Goal: Use online tool/utility: Utilize a website feature to perform a specific function

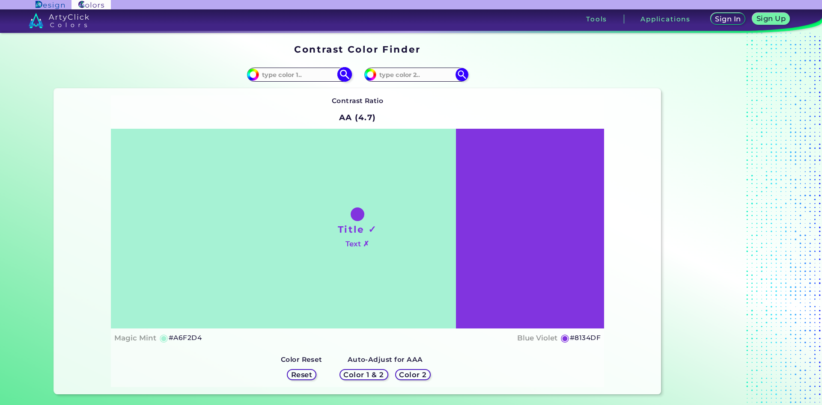
click at [312, 77] on input at bounding box center [299, 75] width 80 height 12
type input "904a44"
type input "#904a44"
type input "#904A44"
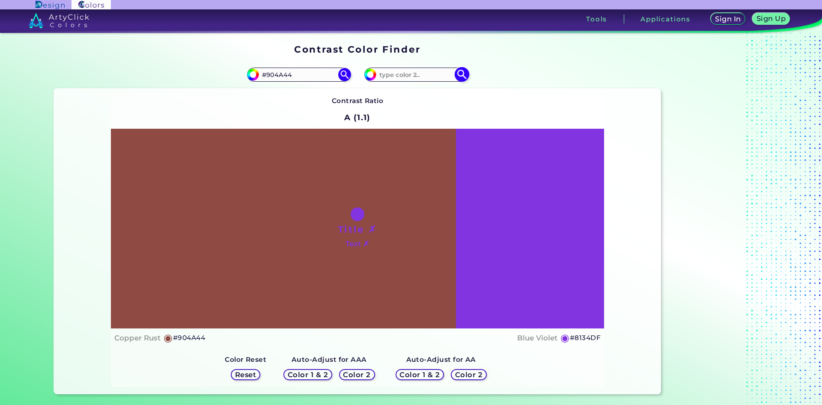
click at [410, 72] on input at bounding box center [416, 75] width 80 height 12
type input "8e4b44"
type input "#8e4b44"
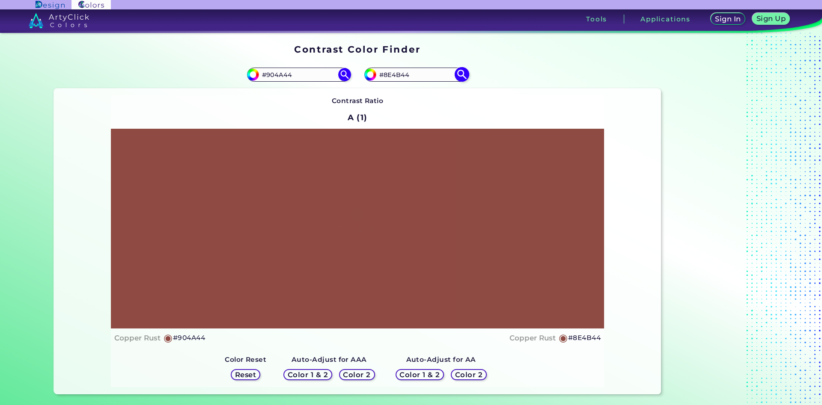
drag, startPoint x: 413, startPoint y: 74, endPoint x: 389, endPoint y: 75, distance: 24.5
click at [389, 75] on input "#8E4B44" at bounding box center [416, 75] width 80 height 12
type input "#884444"
click at [461, 75] on img at bounding box center [461, 74] width 15 height 15
type input "#884444"
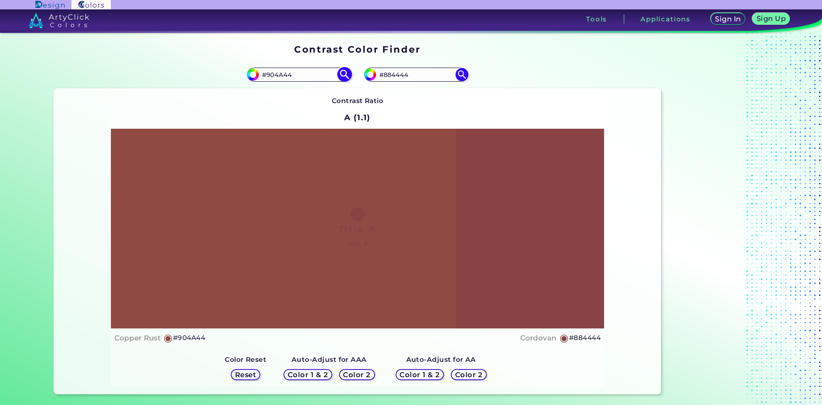
drag, startPoint x: 303, startPoint y: 75, endPoint x: 268, endPoint y: 74, distance: 35.5
click at [268, 74] on input "#904A44" at bounding box center [299, 75] width 80 height 12
type input "#333333"
click at [343, 77] on img at bounding box center [344, 74] width 15 height 15
type input "#333333"
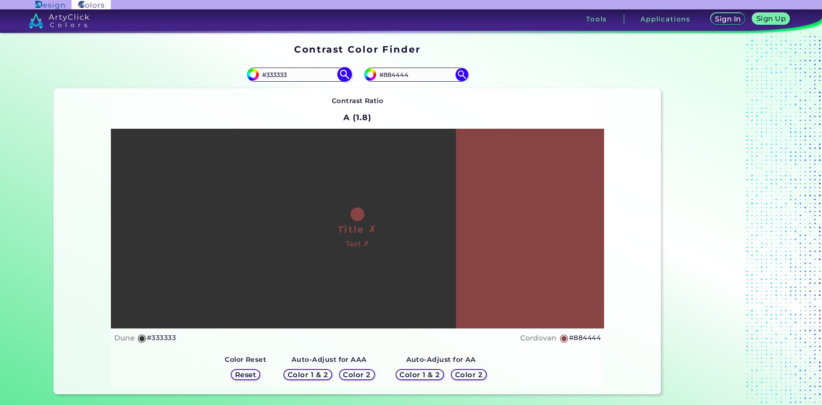
drag, startPoint x: 285, startPoint y: 74, endPoint x: 270, endPoint y: 74, distance: 14.1
click at [270, 74] on input "#333333" at bounding box center [299, 75] width 80 height 12
type input "#3f3f3f"
click at [345, 75] on img at bounding box center [344, 74] width 15 height 15
type input "#3f3f3f"
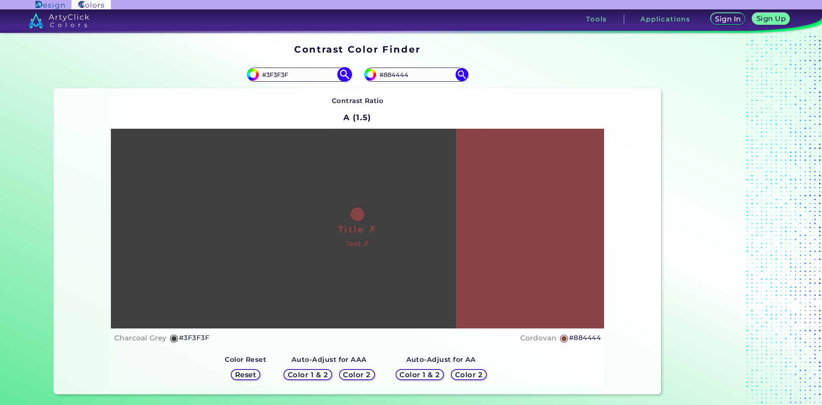
drag, startPoint x: 290, startPoint y: 77, endPoint x: 270, endPoint y: 77, distance: 19.7
click at [270, 77] on input "#3F3F3F" at bounding box center [299, 75] width 80 height 12
type input "#322d23"
type input "#322D23"
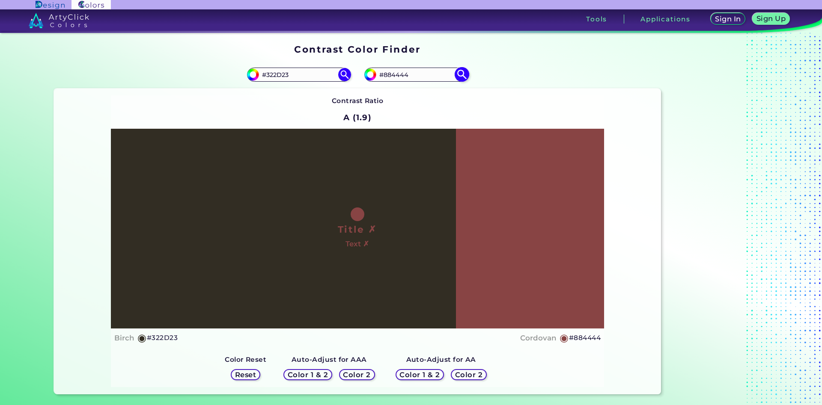
drag, startPoint x: 422, startPoint y: 76, endPoint x: 382, endPoint y: 74, distance: 39.9
click at [382, 74] on input "#884444" at bounding box center [416, 75] width 80 height 12
type input "#2e2e1e"
click at [461, 73] on img at bounding box center [461, 74] width 15 height 15
type input "#2e2e1e"
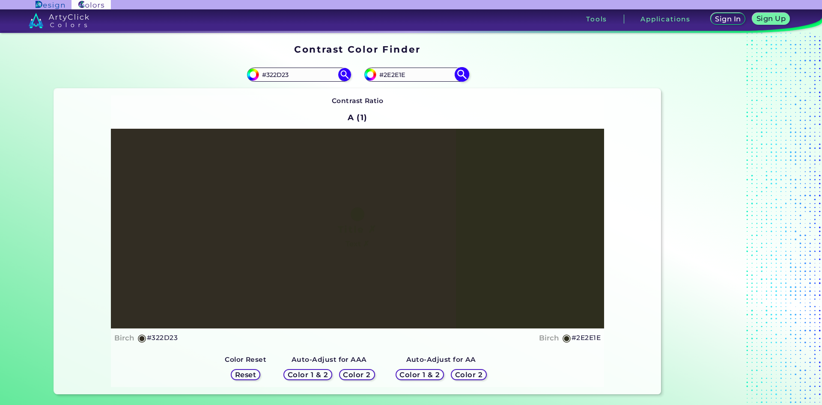
click at [399, 76] on input "#2E2E1E" at bounding box center [416, 75] width 80 height 12
type input "#2E2E2E"
click at [460, 75] on img at bounding box center [461, 74] width 15 height 15
type input "#2e2e2e"
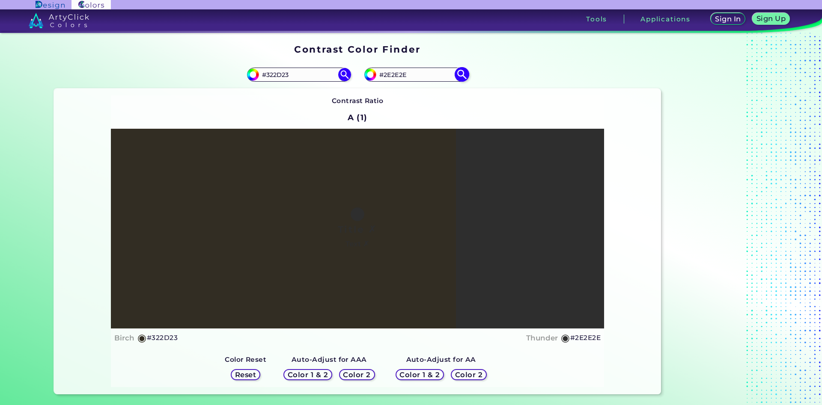
click at [403, 74] on input "#2E2E2E" at bounding box center [416, 75] width 80 height 12
type input "#2E2E1E"
click at [463, 75] on img at bounding box center [461, 74] width 15 height 15
type input "#2e2e1e"
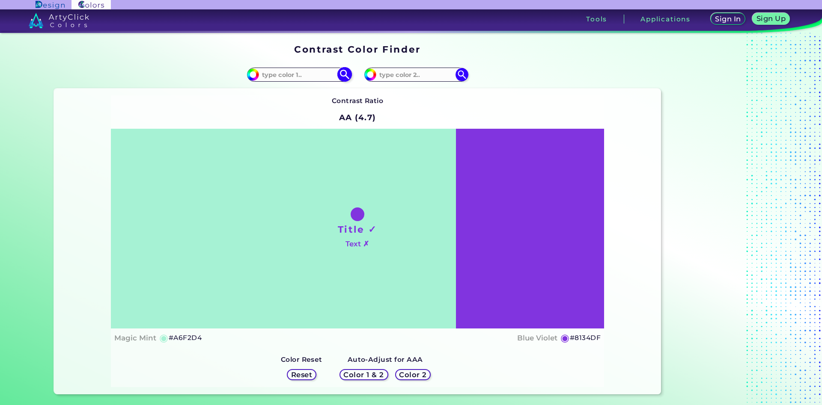
click at [309, 75] on input at bounding box center [299, 75] width 80 height 12
type input "4"
type input "333333"
type input "#333333"
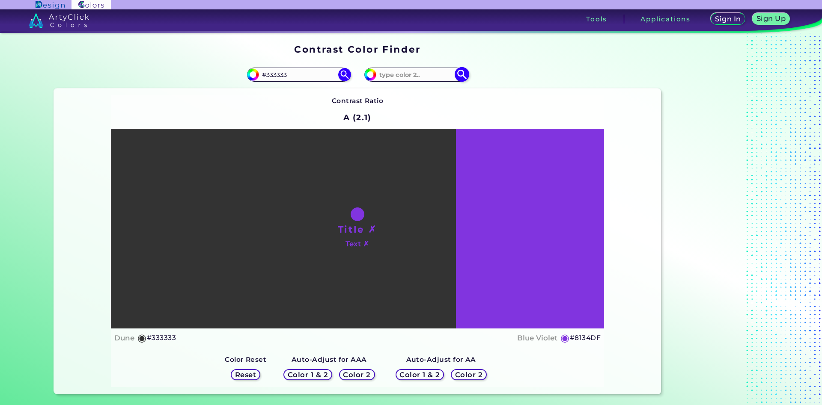
click at [393, 73] on input at bounding box center [416, 75] width 80 height 12
type input "4"
type input "323232"
type input "#323232"
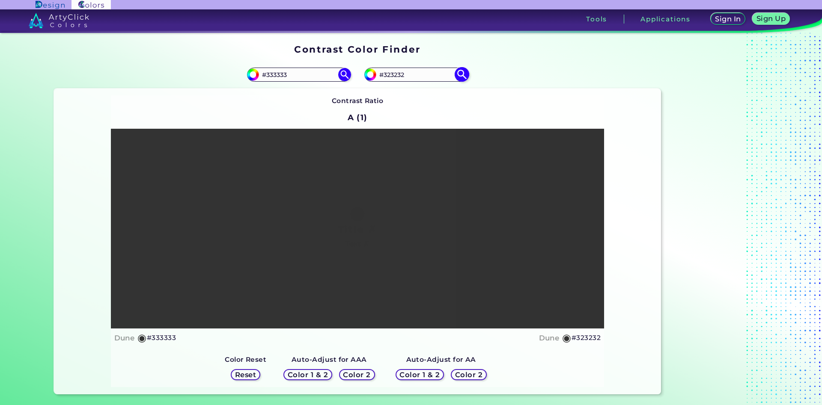
drag, startPoint x: 409, startPoint y: 75, endPoint x: 387, endPoint y: 78, distance: 22.0
click at [387, 78] on input "#323232" at bounding box center [416, 75] width 80 height 12
type input "#3e3e3e"
click at [459, 76] on img at bounding box center [461, 74] width 15 height 15
type input "#3e3e3e"
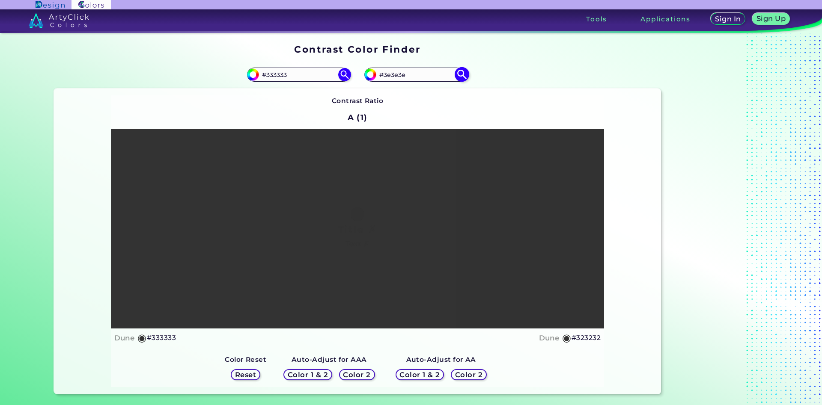
type input "#3E3E3E"
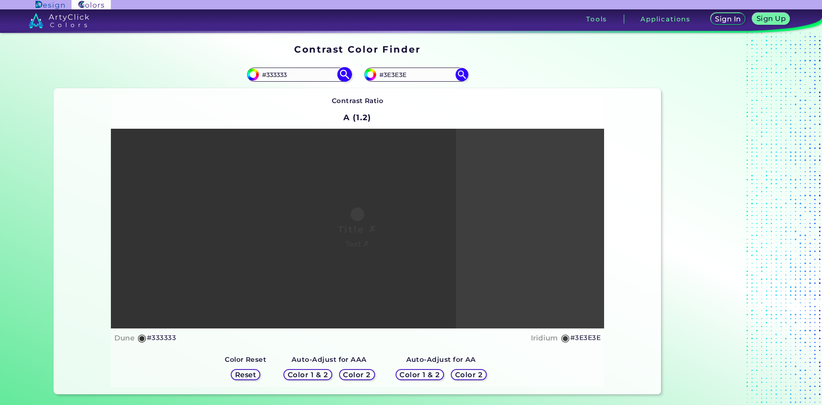
drag, startPoint x: 291, startPoint y: 72, endPoint x: 270, endPoint y: 74, distance: 21.6
click at [270, 74] on input "#333333" at bounding box center [299, 75] width 80 height 12
type input "#3f3f3f"
click at [345, 73] on img at bounding box center [344, 74] width 15 height 15
type input "#3f3f3f"
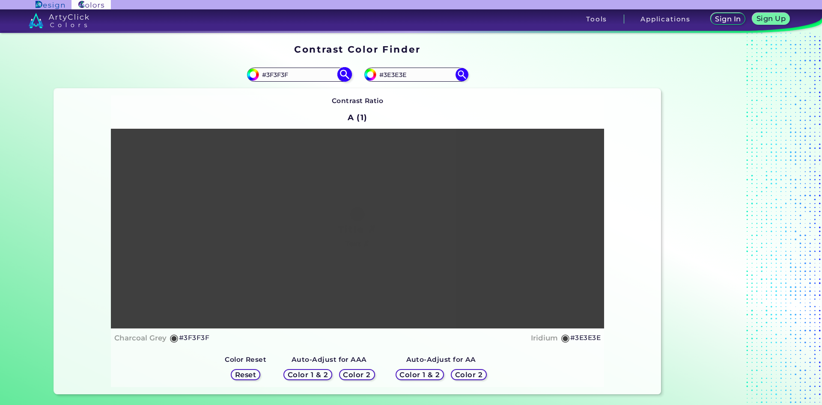
drag, startPoint x: 296, startPoint y: 76, endPoint x: 267, endPoint y: 77, distance: 28.7
click at [267, 77] on input "#3F3F3F" at bounding box center [299, 75] width 80 height 12
type input "#884444"
click at [347, 73] on img at bounding box center [344, 74] width 15 height 15
type input "#884444"
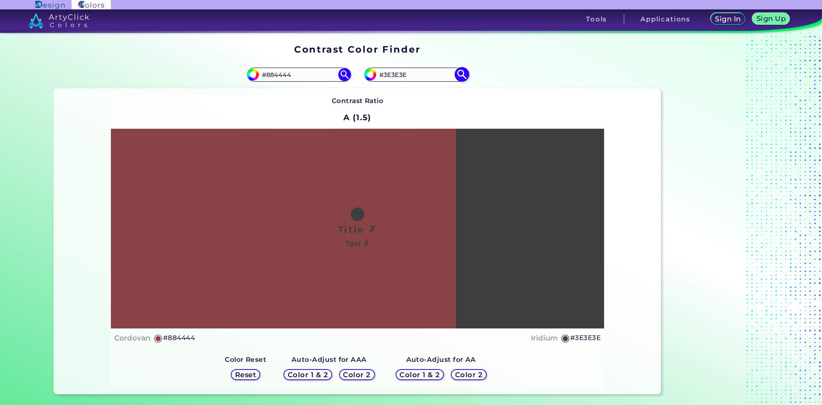
drag, startPoint x: 419, startPoint y: 73, endPoint x: 384, endPoint y: 77, distance: 35.4
click at [384, 77] on input "#3E3E3E" at bounding box center [416, 75] width 80 height 12
type input "#8d4a41"
click at [463, 72] on img at bounding box center [461, 74] width 15 height 15
type input "#8d4a41"
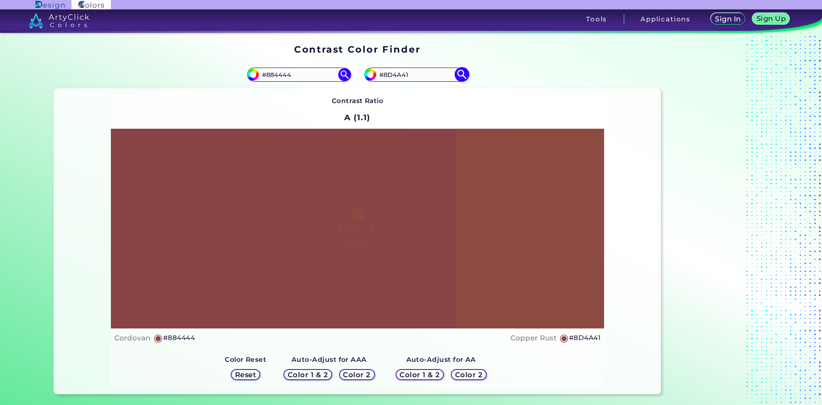
drag, startPoint x: 421, startPoint y: 77, endPoint x: 384, endPoint y: 77, distance: 36.4
click at [384, 77] on input "#8D4A41" at bounding box center [416, 75] width 80 height 12
type input "#2d2c22"
click at [460, 74] on img at bounding box center [461, 74] width 15 height 15
type input "#2d2c22"
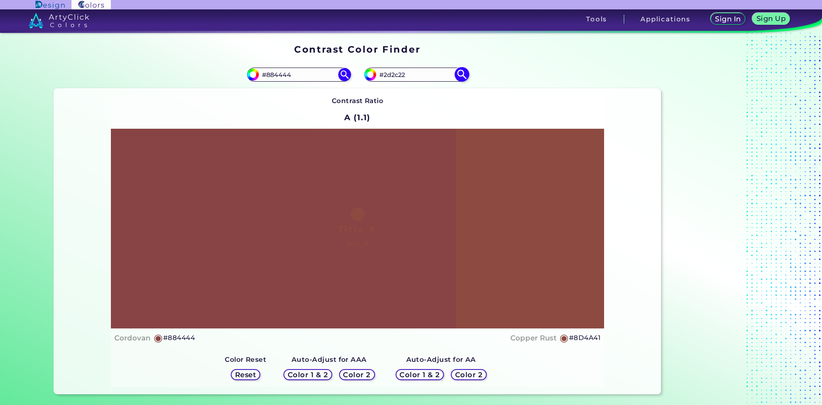
type input "#2D2C22"
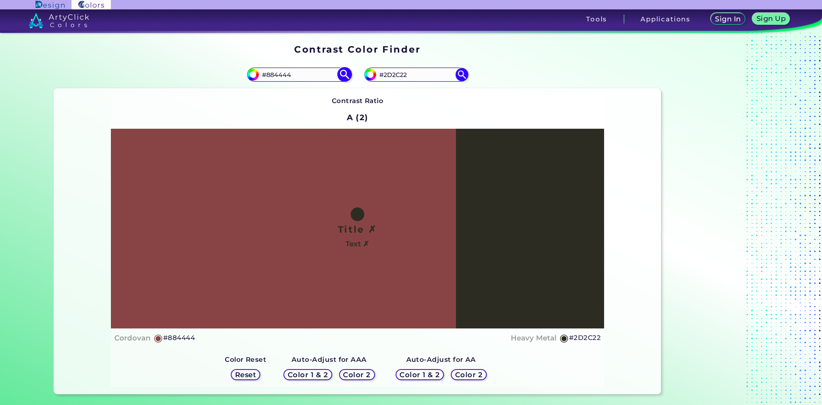
drag, startPoint x: 303, startPoint y: 76, endPoint x: 267, endPoint y: 79, distance: 37.0
click at [267, 79] on input "#884444" at bounding box center [299, 75] width 80 height 12
type input "#2e2e1e"
click at [343, 77] on img at bounding box center [344, 74] width 15 height 15
type input "#2e2e1e"
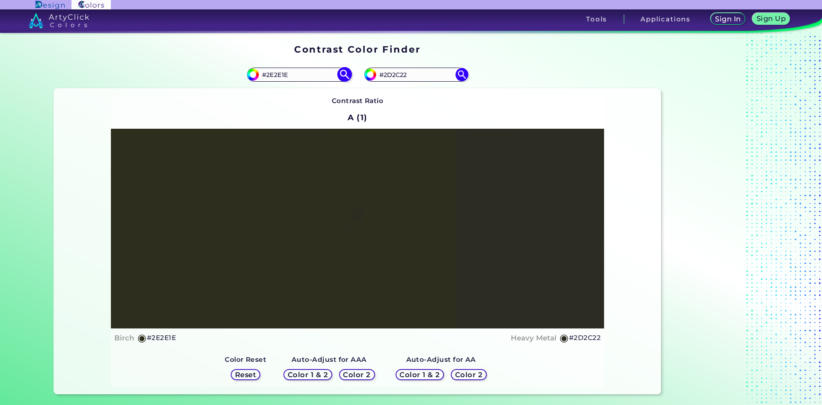
drag, startPoint x: 299, startPoint y: 77, endPoint x: 267, endPoint y: 77, distance: 32.5
click at [267, 77] on input "#2E2E1E" at bounding box center [299, 75] width 80 height 12
type input "#ffcea3"
type input "#FFCEA3"
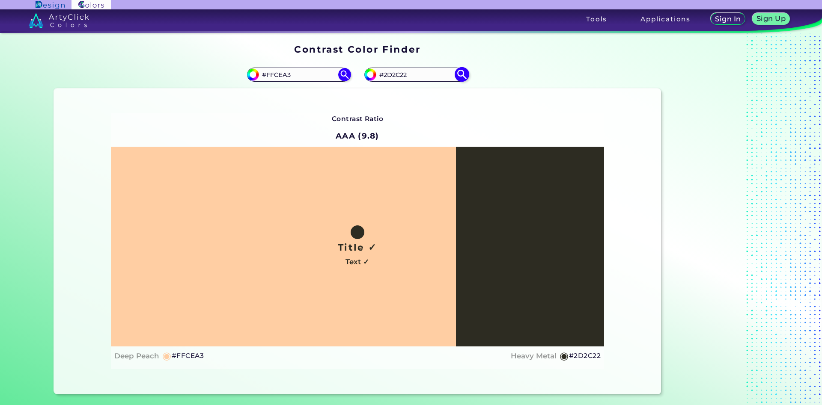
drag, startPoint x: 414, startPoint y: 74, endPoint x: 385, endPoint y: 76, distance: 28.8
click at [385, 76] on input "#2D2C22" at bounding box center [416, 75] width 80 height 12
type input "#fbcca1"
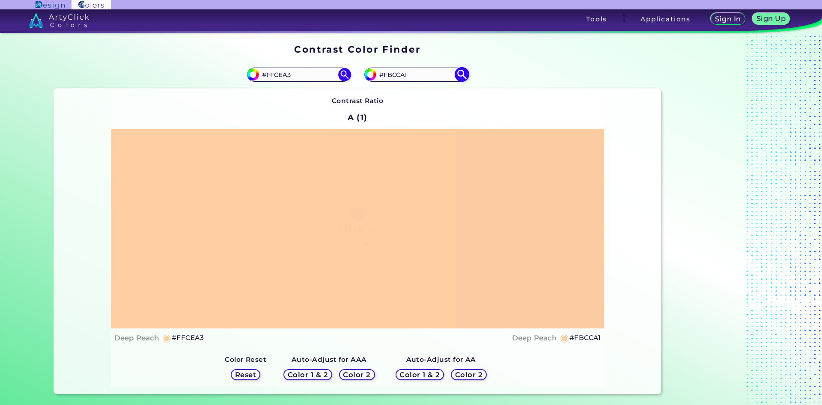
drag, startPoint x: 408, startPoint y: 73, endPoint x: 389, endPoint y: 77, distance: 20.1
click at [389, 77] on input "#FBCCA1" at bounding box center [416, 75] width 80 height 12
type input "#Facda1"
click at [461, 73] on img at bounding box center [461, 74] width 15 height 15
type input "#facda1"
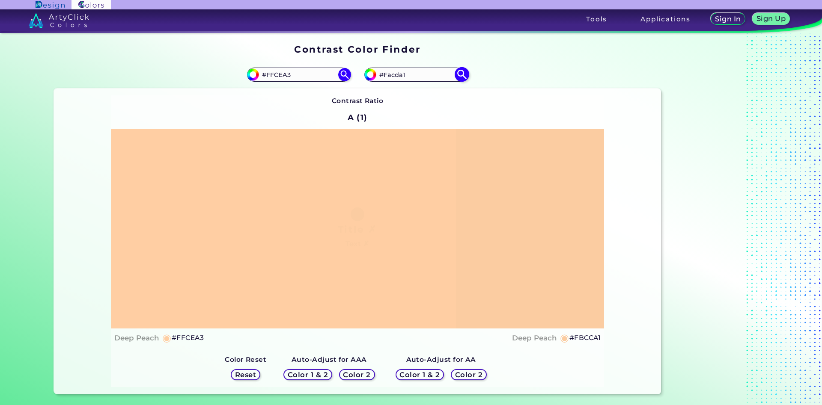
type input "#FACDA1"
drag, startPoint x: 425, startPoint y: 68, endPoint x: 390, endPoint y: 76, distance: 35.4
click at [390, 76] on div "#facda1 #FACDA1" at bounding box center [416, 75] width 104 height 14
